Goal: Task Accomplishment & Management: Manage account settings

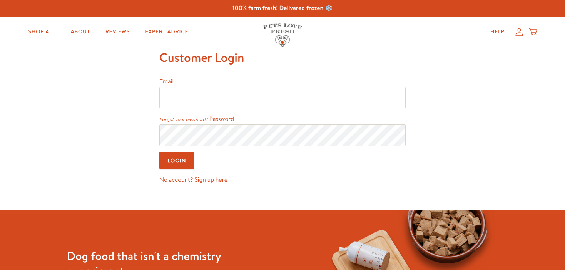
type input "[EMAIL_ADDRESS][DOMAIN_NAME]"
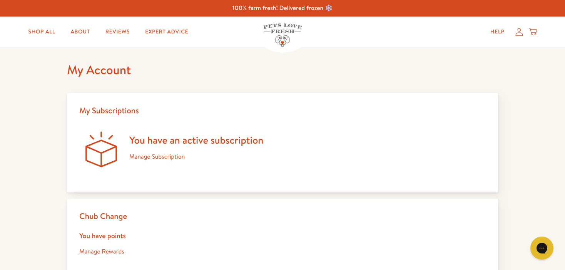
click at [142, 159] on link "Manage Subscription" at bounding box center [156, 157] width 55 height 8
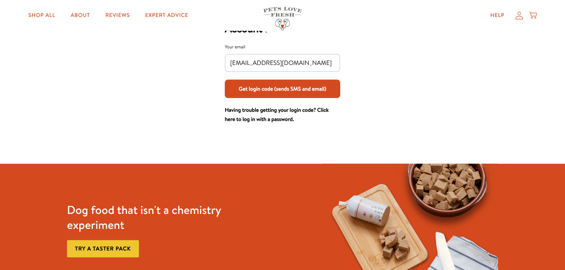
scroll to position [81, 0]
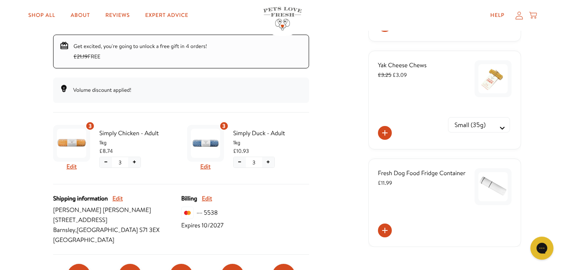
scroll to position [88, 0]
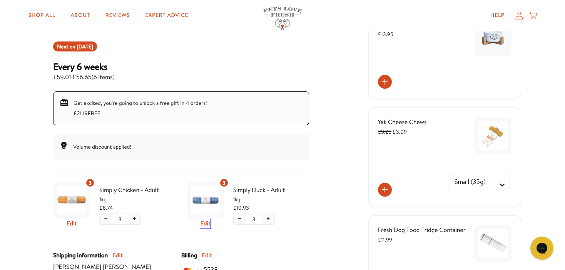
click at [206, 225] on button "Edit" at bounding box center [205, 224] width 10 height 10
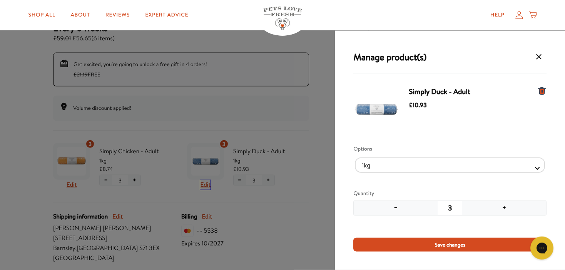
scroll to position [129, 0]
click at [13, 95] on div "Manage product(s) Simply Duck - Adult £10.93 Options 1kg 600g Quantity − 3 + Sa…" at bounding box center [282, 135] width 565 height 270
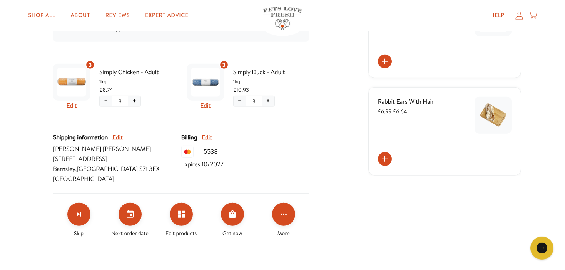
scroll to position [210, 0]
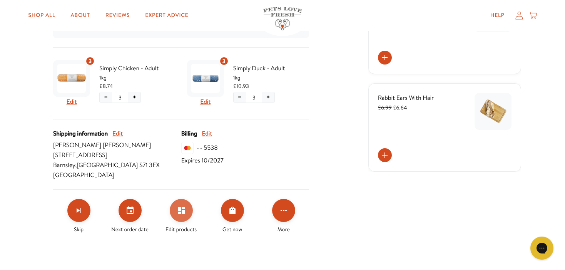
click at [183, 215] on button "Edit products" at bounding box center [181, 210] width 23 height 23
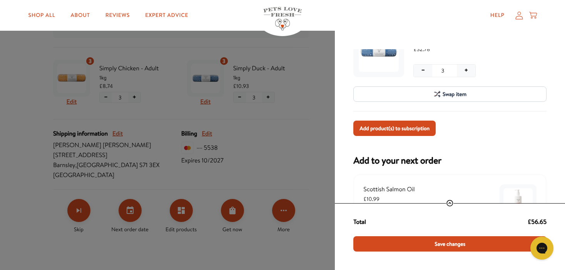
scroll to position [173, 0]
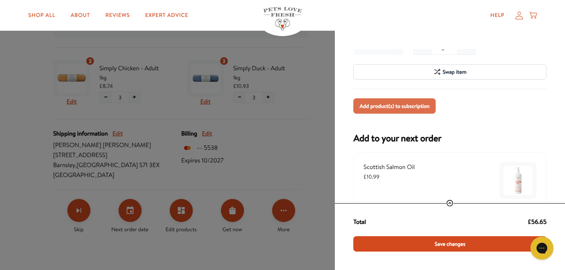
click at [405, 106] on span "Add product(s) to subscription" at bounding box center [394, 106] width 70 height 8
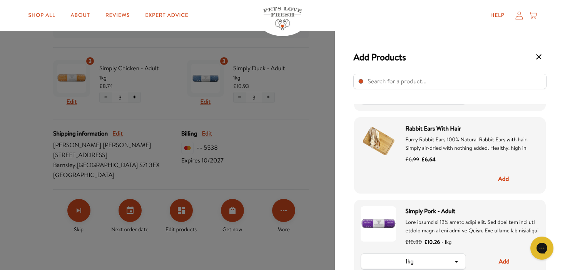
scroll to position [748, 0]
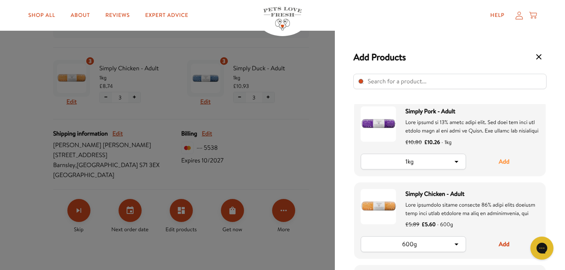
click at [503, 163] on button "Add" at bounding box center [504, 162] width 70 height 16
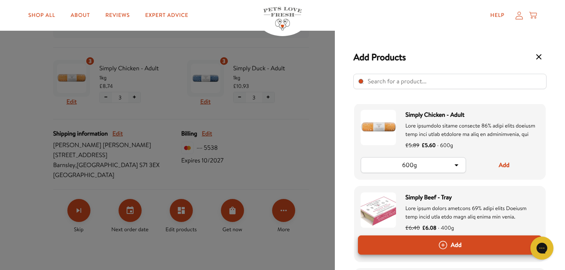
scroll to position [847, 0]
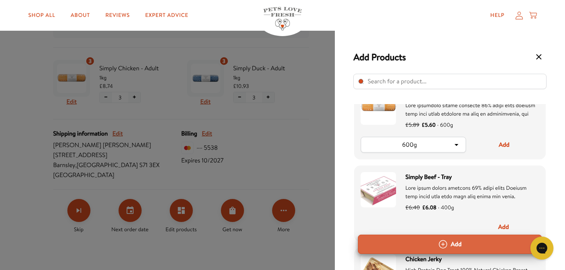
click at [460, 244] on button "Add" at bounding box center [450, 244] width 184 height 19
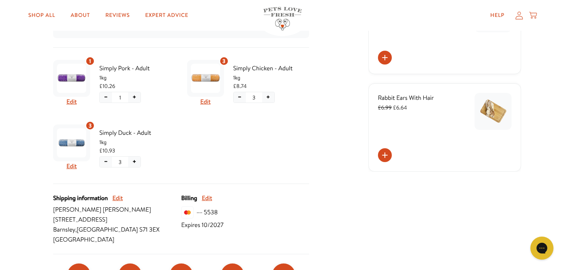
click at [238, 98] on button "−" at bounding box center [239, 97] width 12 height 10
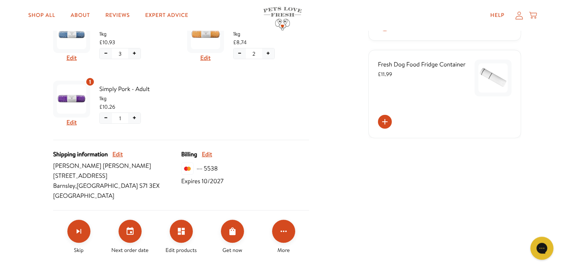
scroll to position [332, 0]
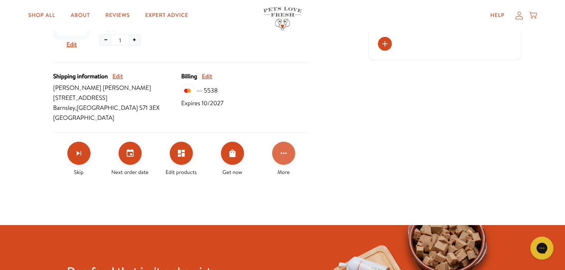
click at [285, 160] on button "Click for more options" at bounding box center [283, 153] width 23 height 23
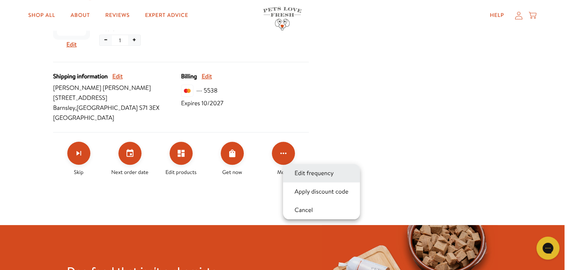
click at [307, 173] on button "Edit frequency" at bounding box center [314, 173] width 44 height 9
select testing "Delivery every 6 weeks"
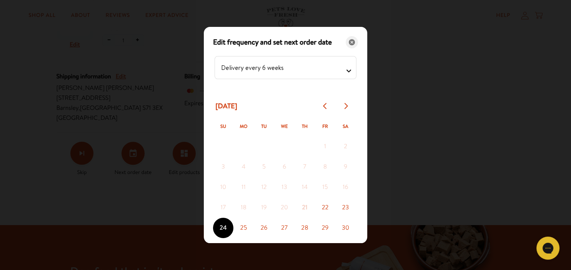
click at [349, 44] on icon "Close" at bounding box center [352, 42] width 6 height 6
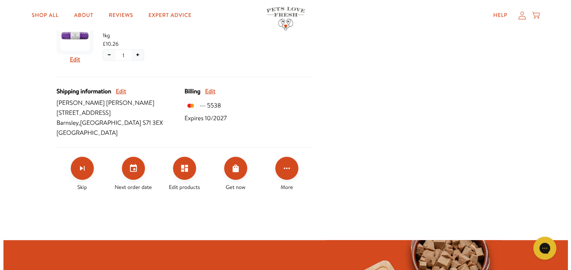
scroll to position [372, 0]
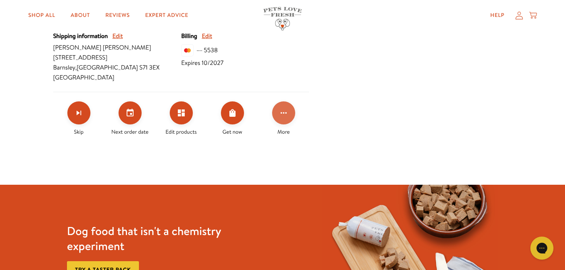
click at [283, 113] on icon "Click for more options" at bounding box center [283, 113] width 6 height 2
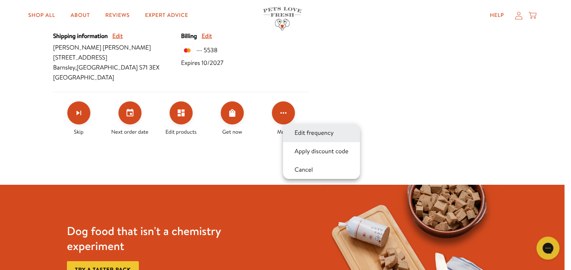
click at [308, 134] on button "Edit frequency" at bounding box center [314, 132] width 44 height 9
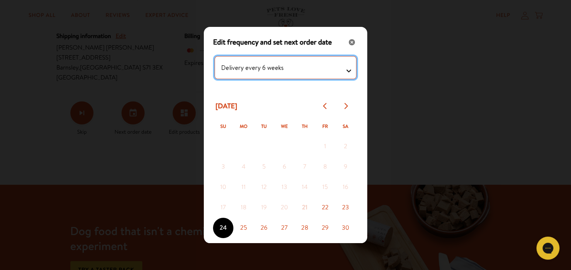
select testing "Delivery every 7 weeks"
click option "Delivery every 7 weeks" at bounding box center [0, 0] width 0 height 0
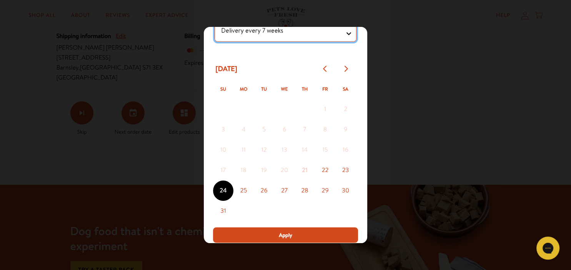
scroll to position [46, 0]
click at [346, 67] on icon "Go to next month" at bounding box center [345, 69] width 3 height 6
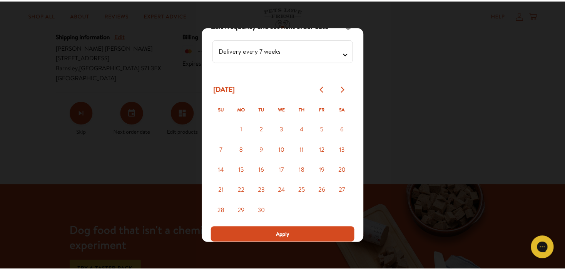
scroll to position [26, 0]
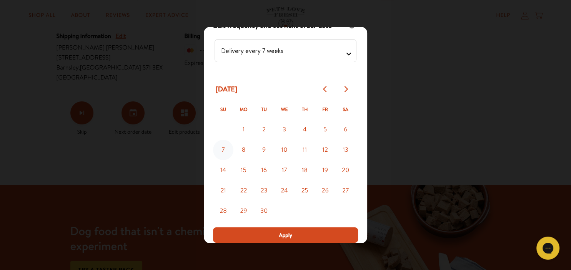
click at [224, 149] on button "7" at bounding box center [223, 150] width 20 height 20
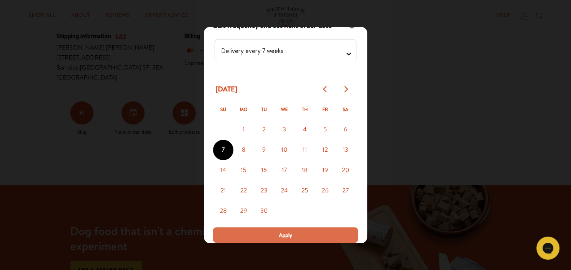
click at [279, 237] on span "Apply" at bounding box center [285, 235] width 13 height 8
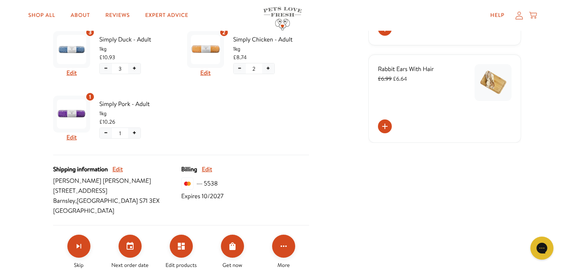
scroll to position [291, 0]
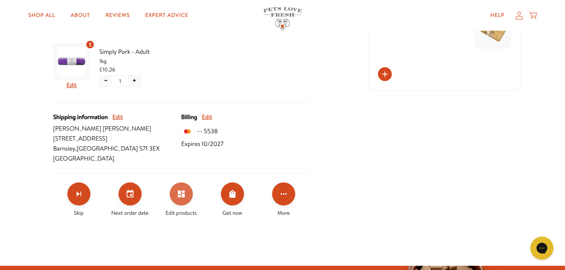
click at [181, 195] on icon "Edit products" at bounding box center [181, 194] width 9 height 9
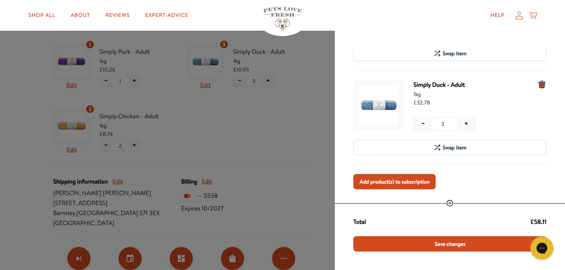
scroll to position [199, 0]
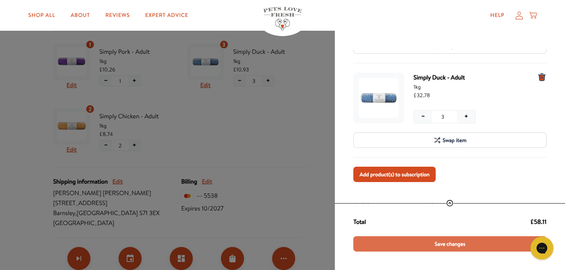
click at [451, 244] on span "Save changes" at bounding box center [449, 244] width 31 height 8
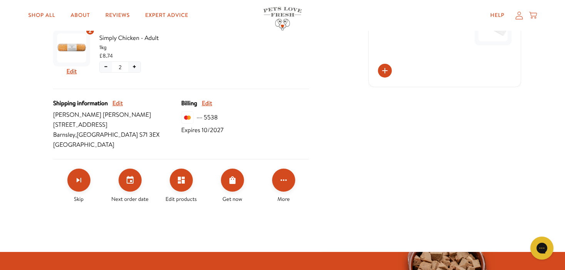
scroll to position [308, 0]
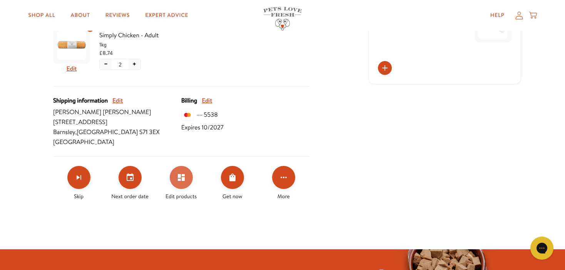
click at [181, 185] on button "Edit products" at bounding box center [181, 177] width 23 height 23
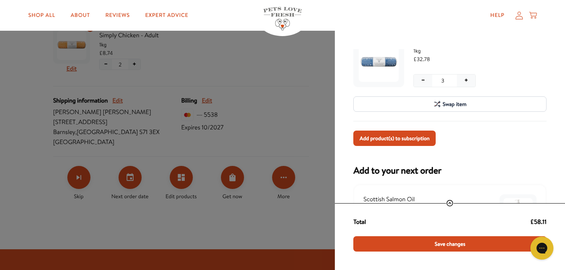
scroll to position [249, 0]
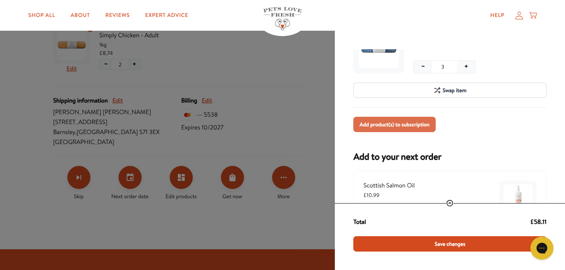
click at [400, 124] on span "Add product(s) to subscription" at bounding box center [394, 124] width 70 height 8
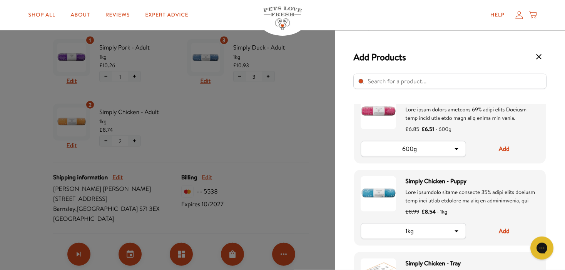
scroll to position [227, 0]
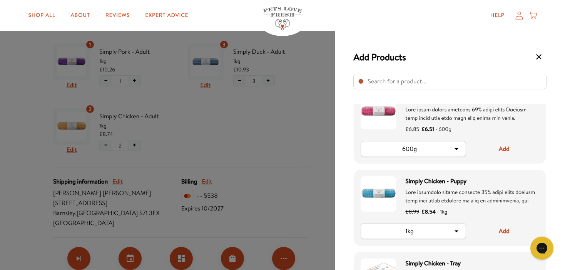
click at [455, 147] on icon "Select product" at bounding box center [455, 149] width 9 height 9
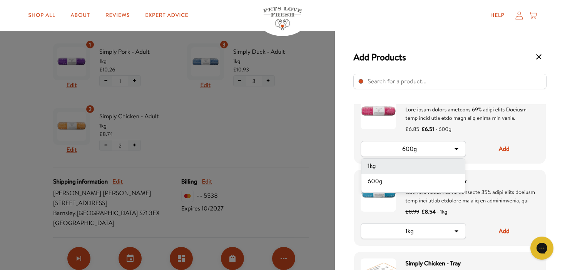
click at [398, 167] on li "1kg" at bounding box center [412, 166] width 103 height 15
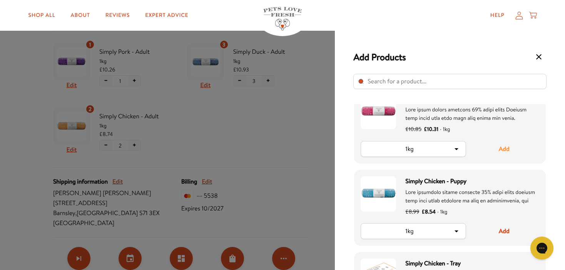
click at [507, 149] on button "Add" at bounding box center [504, 149] width 70 height 16
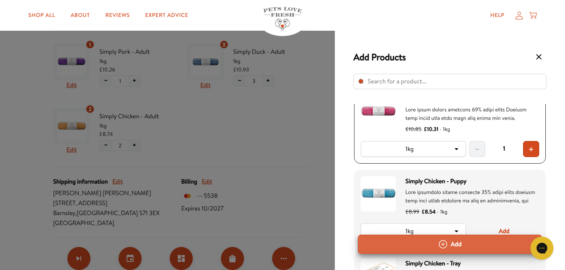
click at [462, 246] on button "Add" at bounding box center [450, 244] width 184 height 19
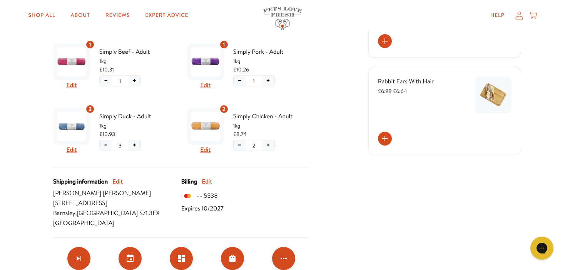
drag, startPoint x: 104, startPoint y: 144, endPoint x: 145, endPoint y: 172, distance: 49.9
click at [105, 144] on button "−" at bounding box center [106, 145] width 12 height 10
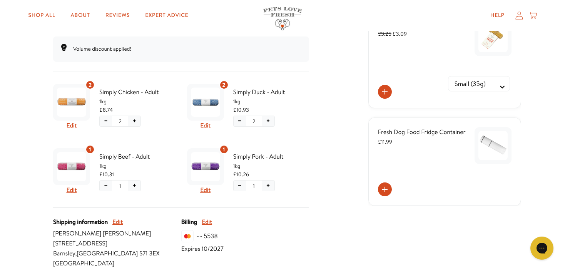
scroll to position [267, 0]
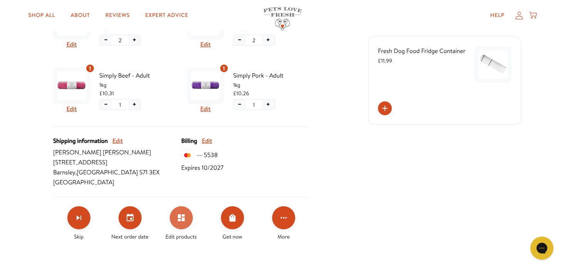
click at [175, 218] on button "Edit products" at bounding box center [181, 218] width 23 height 23
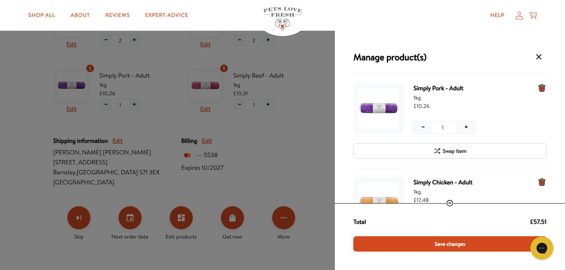
click at [444, 244] on span "Save changes" at bounding box center [449, 244] width 31 height 8
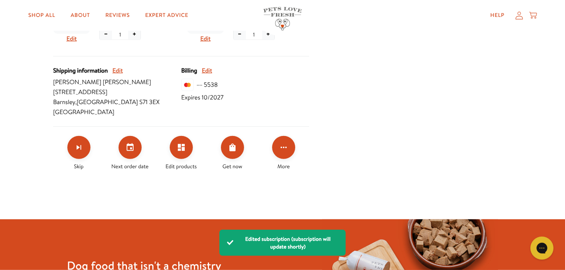
scroll to position [348, 0]
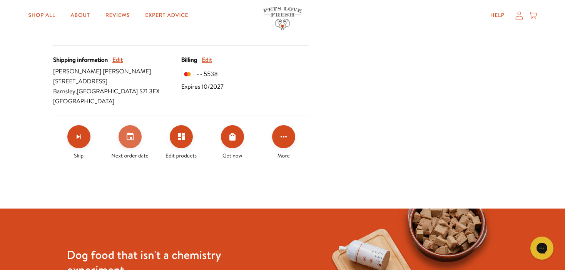
click at [126, 146] on button "Set your next order date" at bounding box center [129, 136] width 23 height 23
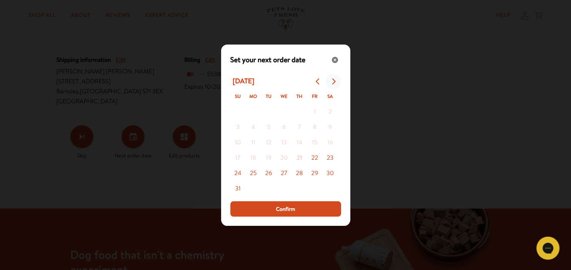
click at [333, 82] on icon "Go to next month" at bounding box center [333, 81] width 6 height 6
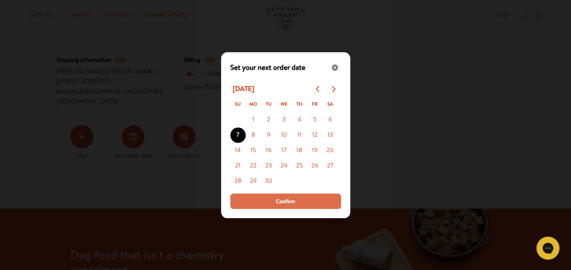
click at [279, 206] on button "Confirm" at bounding box center [285, 201] width 111 height 15
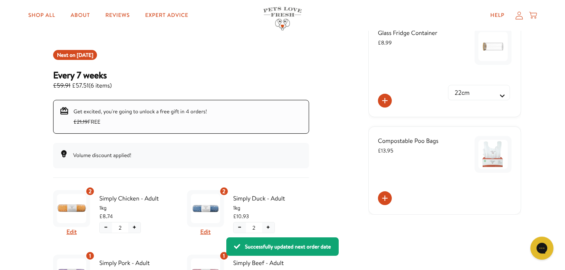
scroll to position [64, 0]
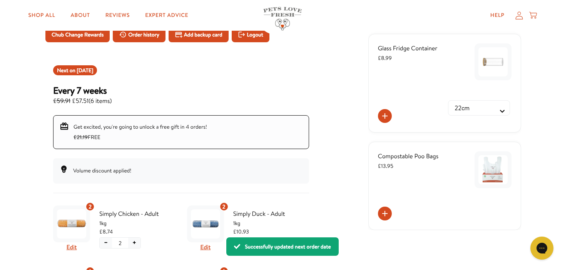
click at [520, 16] on icon at bounding box center [518, 16] width 7 height 8
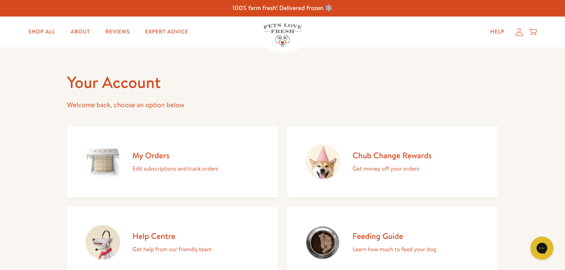
click at [521, 36] on icon at bounding box center [518, 32] width 7 height 8
click at [172, 171] on p "Edit subscriptions and track orders" at bounding box center [175, 169] width 86 height 10
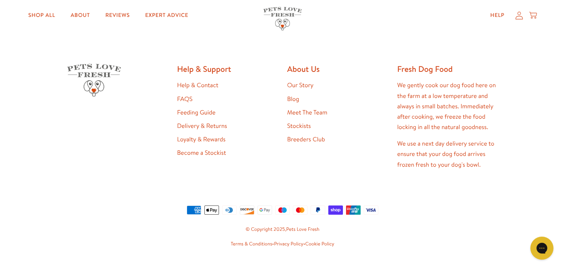
scroll to position [223, 0]
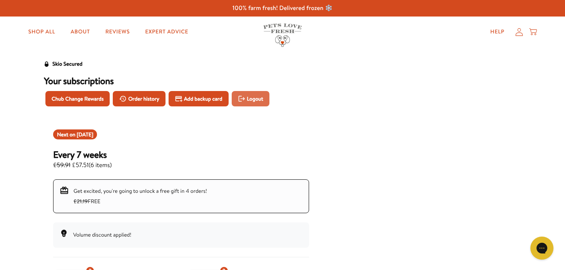
click at [261, 99] on span "Logout" at bounding box center [255, 99] width 16 height 8
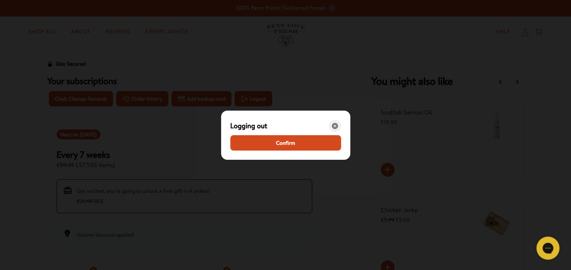
click at [336, 124] on icon "Close" at bounding box center [335, 126] width 6 height 6
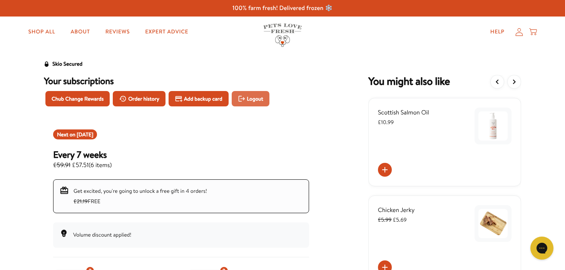
click at [258, 100] on span "Logout" at bounding box center [255, 99] width 16 height 8
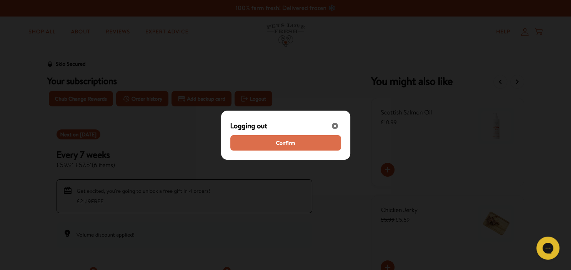
click at [295, 141] on span "Confirm" at bounding box center [285, 143] width 19 height 8
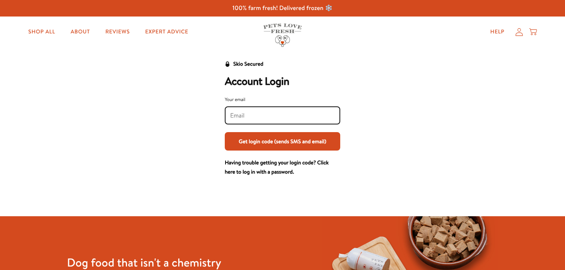
type input "[EMAIL_ADDRESS][DOMAIN_NAME]"
